Goal: Use online tool/utility: Utilize a website feature to perform a specific function

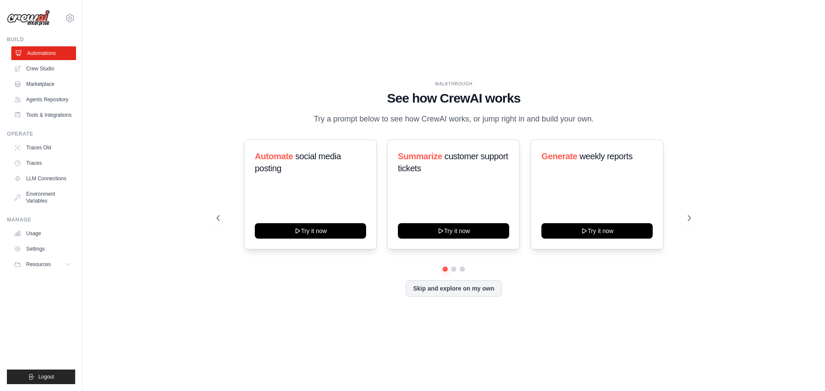
click at [33, 56] on link "Automations" at bounding box center [43, 53] width 65 height 14
click at [37, 17] on img at bounding box center [28, 18] width 43 height 16
click at [40, 20] on img at bounding box center [28, 18] width 43 height 16
click at [36, 71] on link "Crew Studio" at bounding box center [43, 69] width 65 height 14
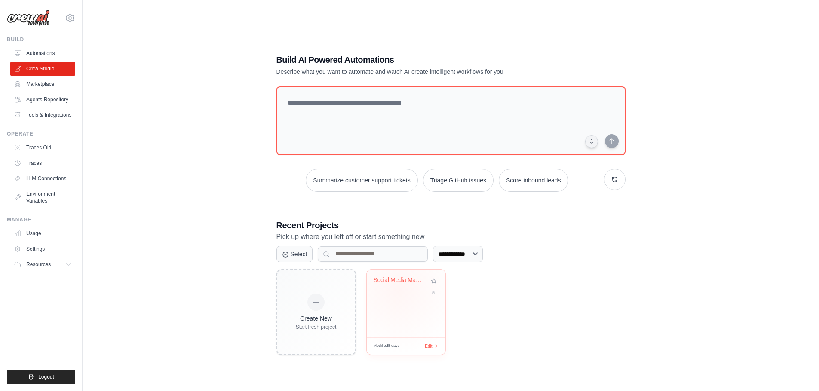
click at [398, 289] on div "Social Media Management Automation" at bounding box center [405, 287] width 65 height 20
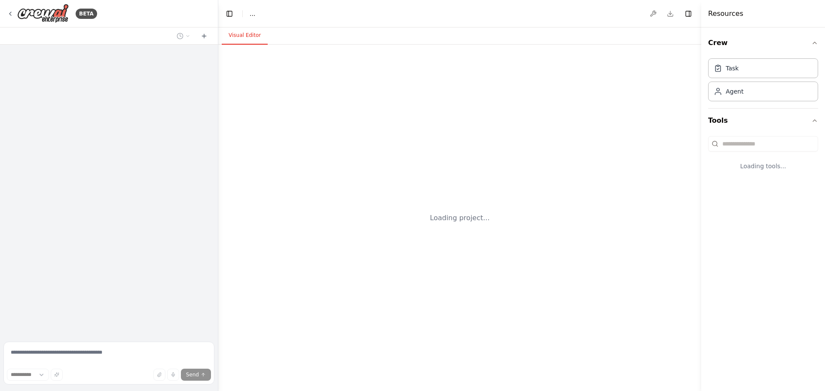
select select "****"
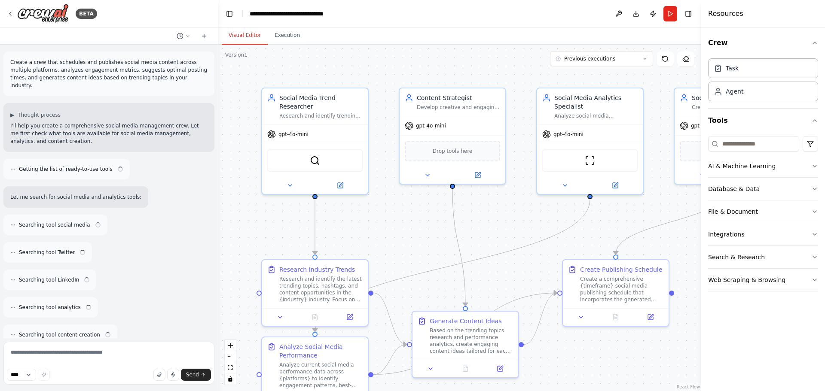
scroll to position [477, 0]
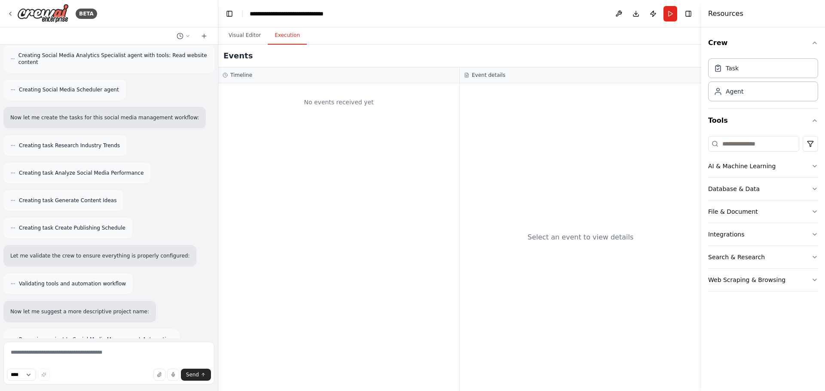
click at [276, 37] on button "Execution" at bounding box center [287, 36] width 39 height 18
click at [247, 39] on button "Visual Editor" at bounding box center [245, 36] width 46 height 18
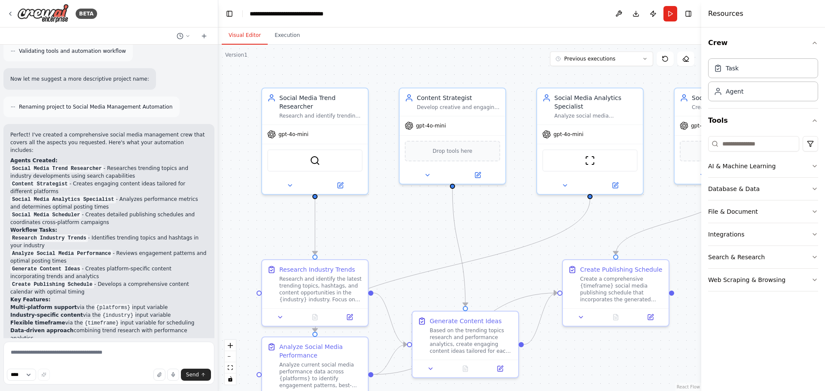
scroll to position [776, 0]
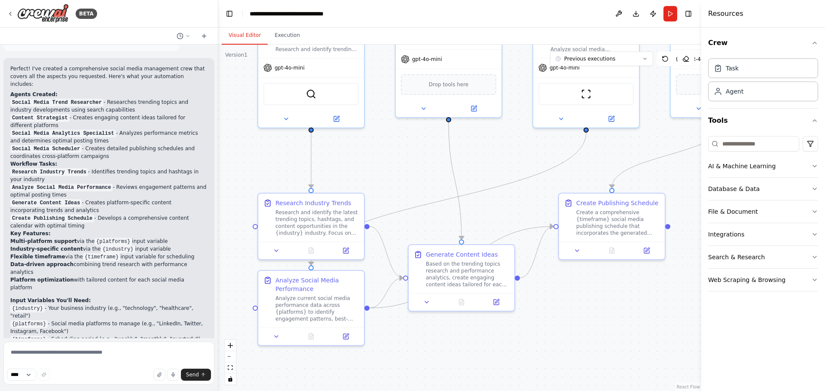
drag, startPoint x: 428, startPoint y: 270, endPoint x: 426, endPoint y: 216, distance: 53.8
click at [426, 216] on div ".deletable-edge-delete-btn { width: 20px; height: 20px; border: 0px solid #ffff…" at bounding box center [459, 218] width 483 height 347
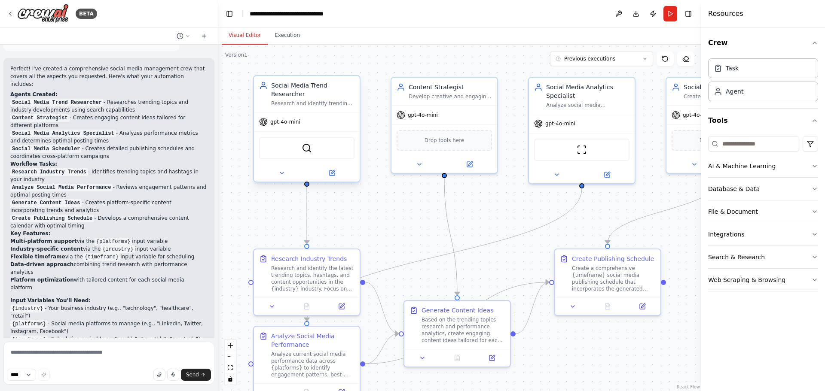
drag, startPoint x: 368, startPoint y: 180, endPoint x: 333, endPoint y: 160, distance: 40.5
click at [363, 202] on div ".deletable-edge-delete-btn { width: 20px; height: 20px; border: 0px solid #ffff…" at bounding box center [459, 218] width 483 height 347
drag, startPoint x: 402, startPoint y: 212, endPoint x: 394, endPoint y: 184, distance: 29.4
click at [394, 184] on div ".deletable-edge-delete-btn { width: 20px; height: 20px; border: 0px solid #ffff…" at bounding box center [459, 218] width 483 height 347
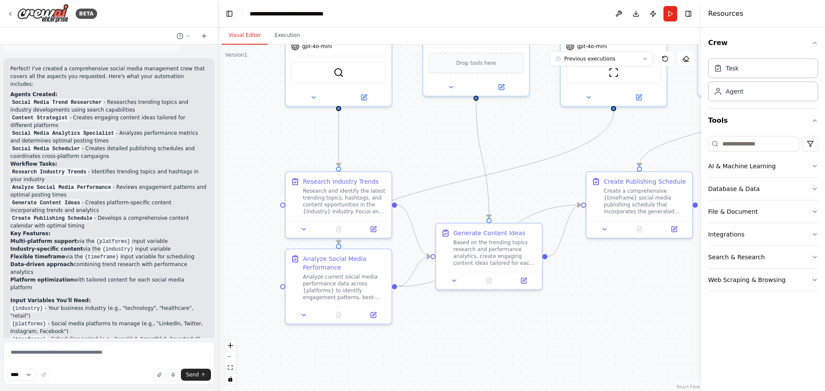
drag, startPoint x: 388, startPoint y: 250, endPoint x: 420, endPoint y: 172, distance: 84.6
click at [420, 172] on div ".deletable-edge-delete-btn { width: 20px; height: 20px; border: 0px solid #ffff…" at bounding box center [459, 218] width 483 height 347
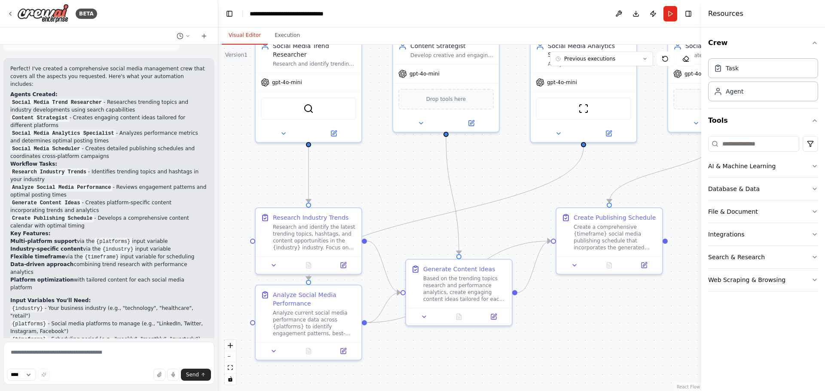
drag, startPoint x: 327, startPoint y: 122, endPoint x: 297, endPoint y: 158, distance: 47.0
click at [297, 158] on div ".deletable-edge-delete-btn { width: 20px; height: 20px; border: 0px solid #ffff…" at bounding box center [459, 218] width 483 height 347
click at [285, 220] on div "Research Industry Trends Research and identify the latest trending topics, hash…" at bounding box center [314, 231] width 83 height 38
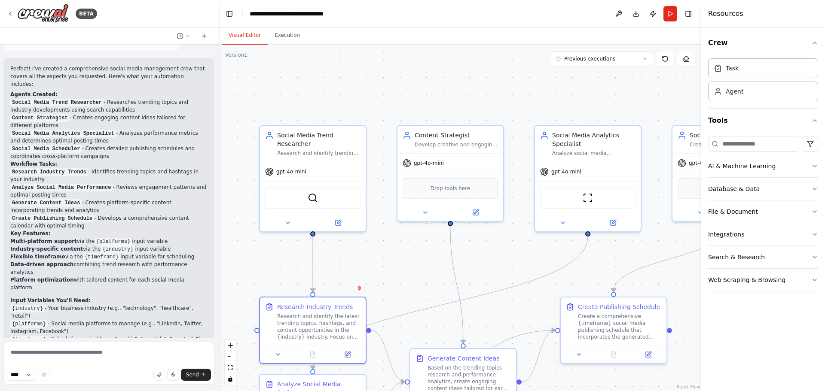
drag, startPoint x: 370, startPoint y: 163, endPoint x: 375, endPoint y: 252, distance: 89.5
click at [375, 252] on div ".deletable-edge-delete-btn { width: 20px; height: 20px; border: 0px solid #ffff…" at bounding box center [459, 218] width 483 height 347
click at [581, 64] on button "Previous executions" at bounding box center [601, 59] width 103 height 15
click at [581, 74] on div "24-9-2025" at bounding box center [607, 74] width 86 height 7
click at [287, 42] on button "Execution" at bounding box center [287, 36] width 39 height 18
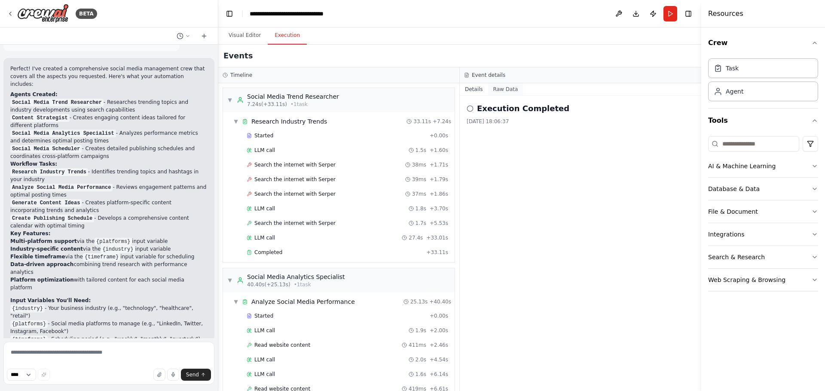
click at [506, 87] on button "Raw Data" at bounding box center [505, 89] width 35 height 12
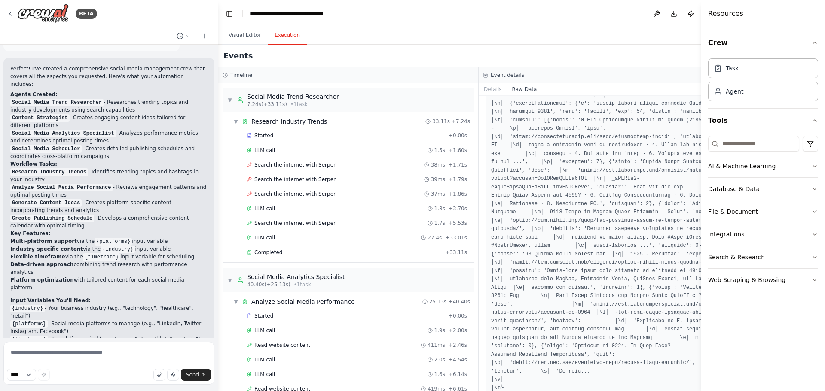
scroll to position [1547, 0]
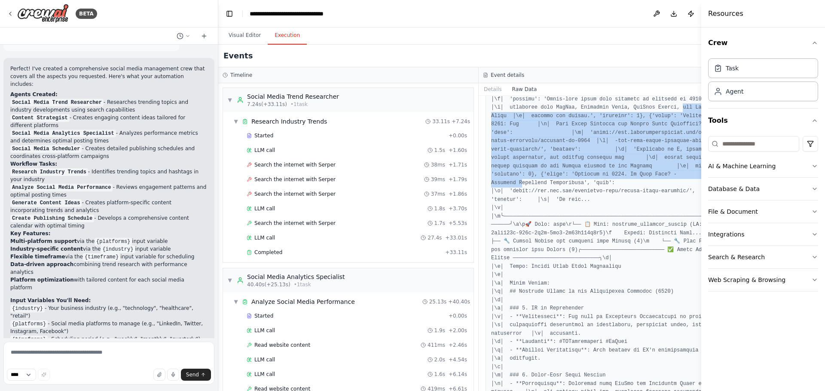
drag, startPoint x: 499, startPoint y: 125, endPoint x: 524, endPoint y: 192, distance: 71.4
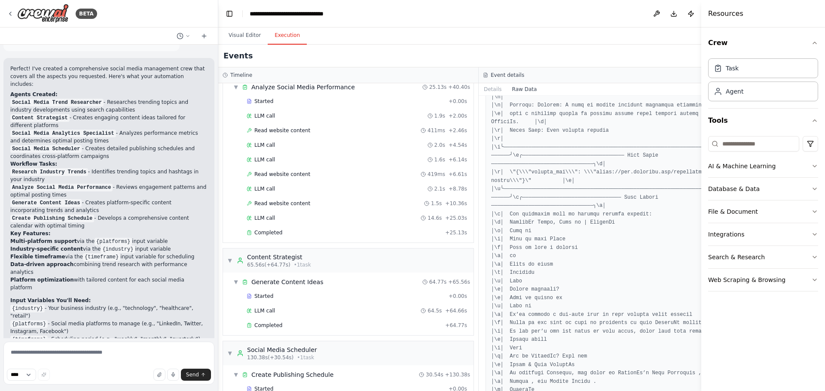
scroll to position [262, 0]
